Goal: Find specific page/section: Find specific page/section

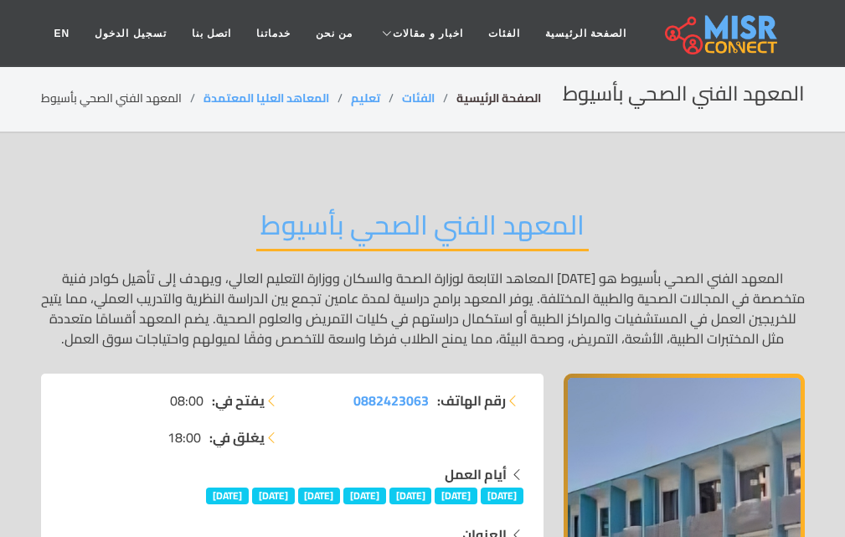
click at [481, 94] on link "الصفحة الرئيسية" at bounding box center [498, 98] width 85 height 22
click at [280, 104] on link "المعاهد العليا المعتمدة" at bounding box center [266, 98] width 126 height 22
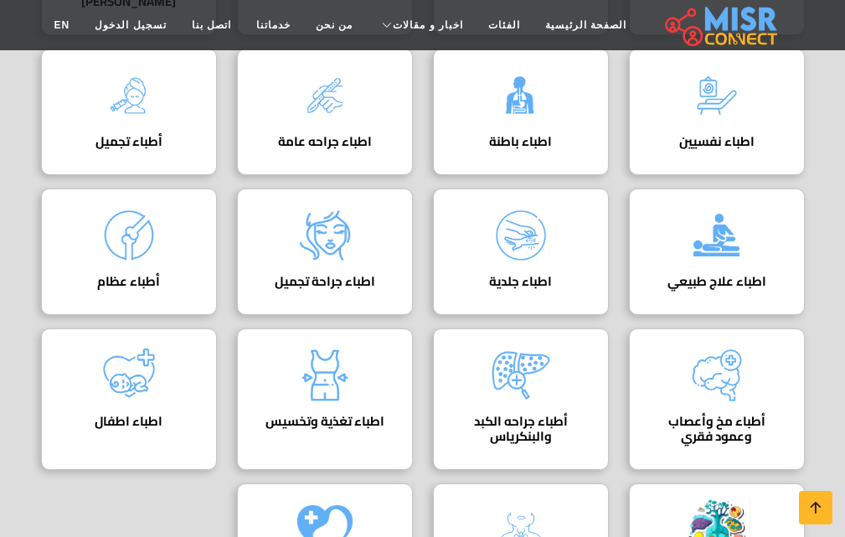
scroll to position [251, 0]
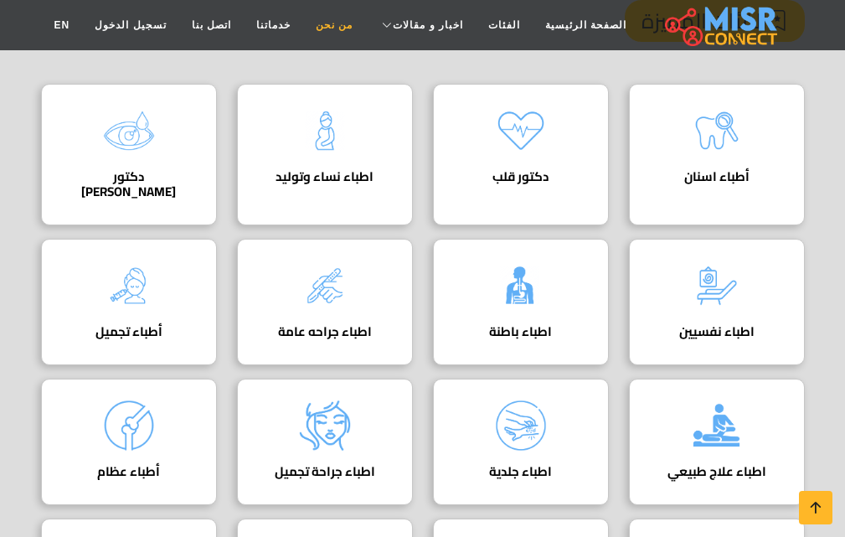
click at [340, 23] on link "من نحن" at bounding box center [334, 25] width 62 height 32
click at [340, 28] on link "من نحن" at bounding box center [334, 25] width 62 height 32
